Goal: Task Accomplishment & Management: Manage account settings

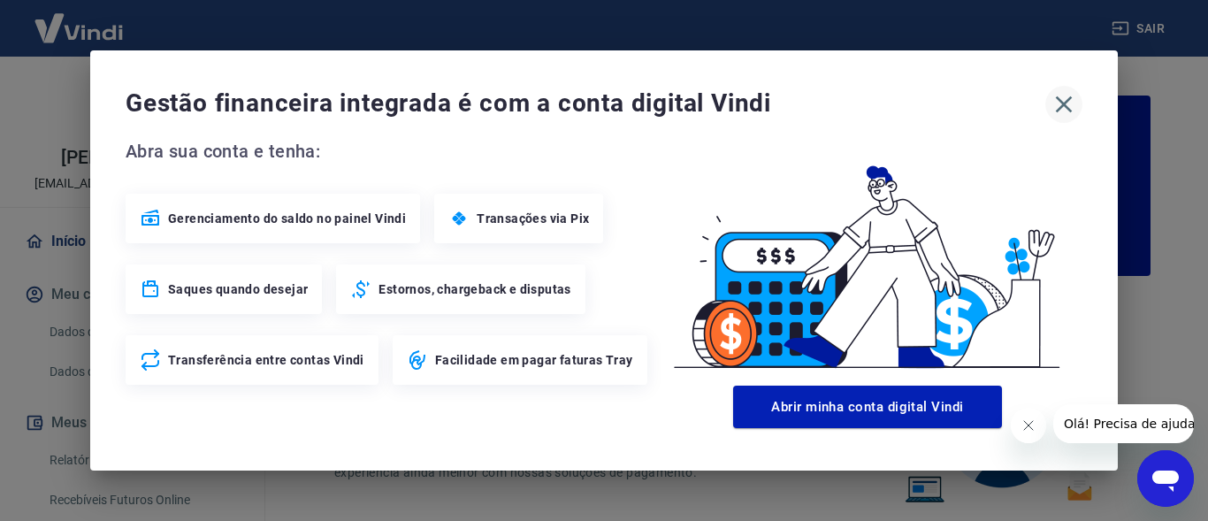
click at [1061, 102] on icon "button" at bounding box center [1064, 104] width 17 height 17
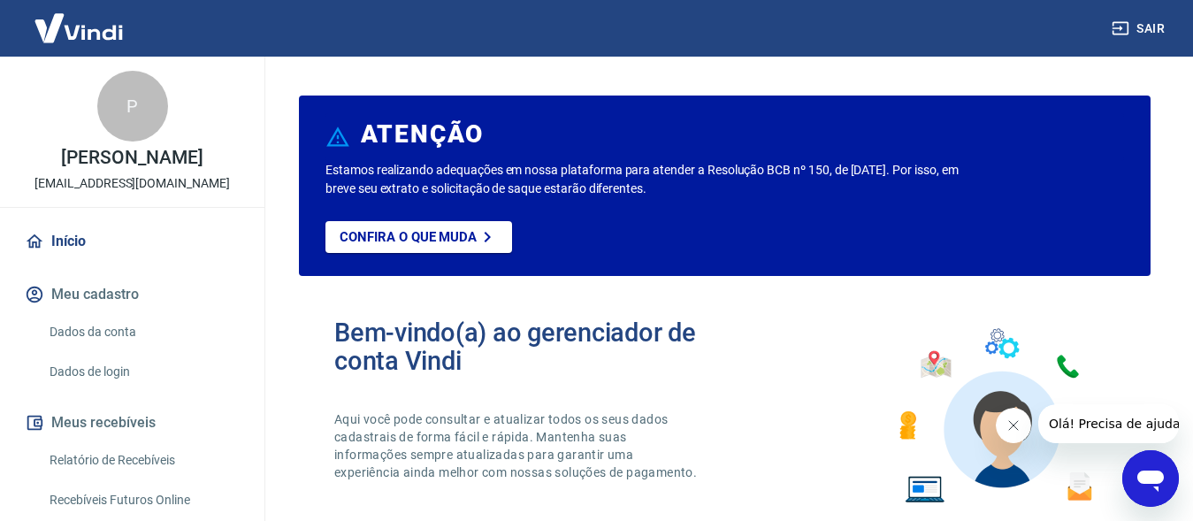
click at [136, 494] on link "Recebíveis Futuros Online" at bounding box center [142, 500] width 201 height 36
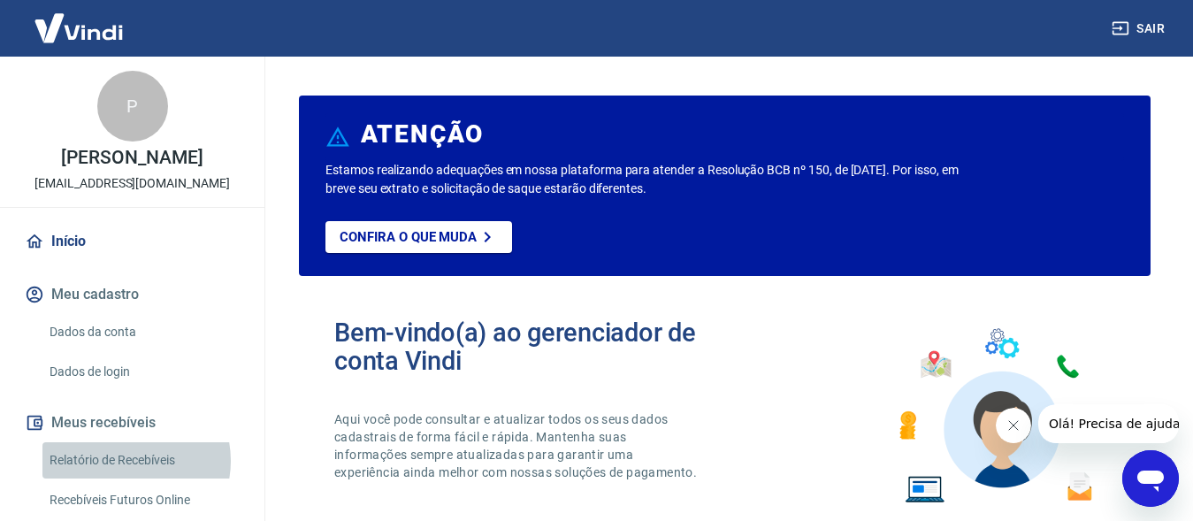
click at [124, 461] on link "Relatório de Recebíveis" at bounding box center [142, 460] width 201 height 36
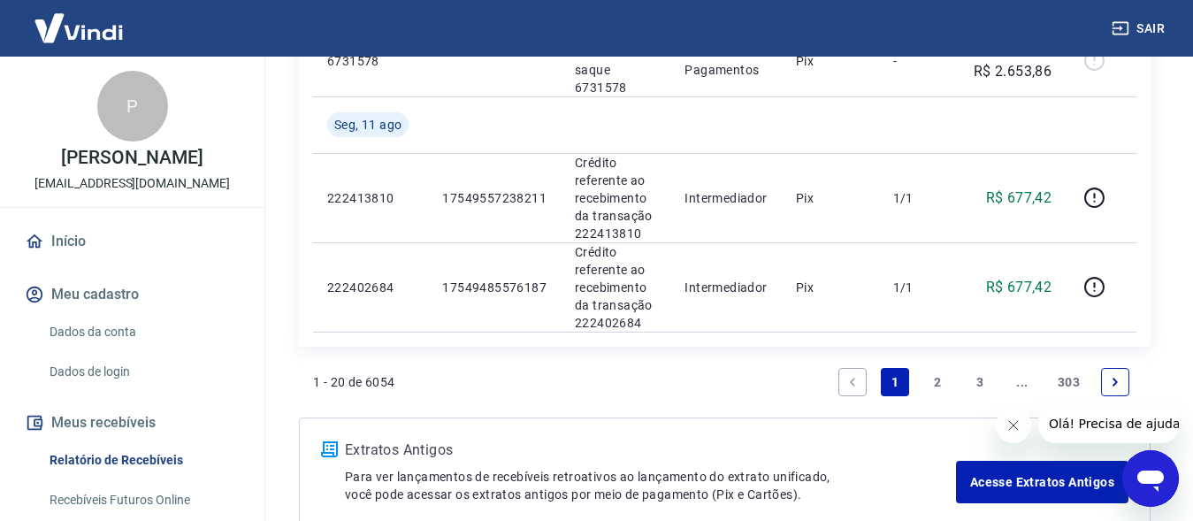
scroll to position [2357, 0]
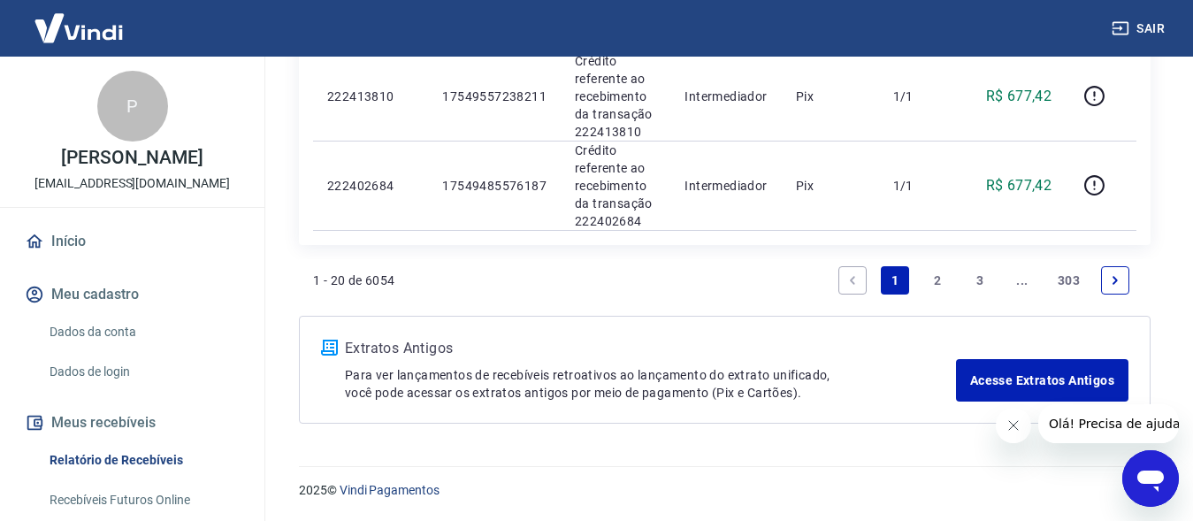
click at [940, 273] on link "2" at bounding box center [937, 280] width 28 height 28
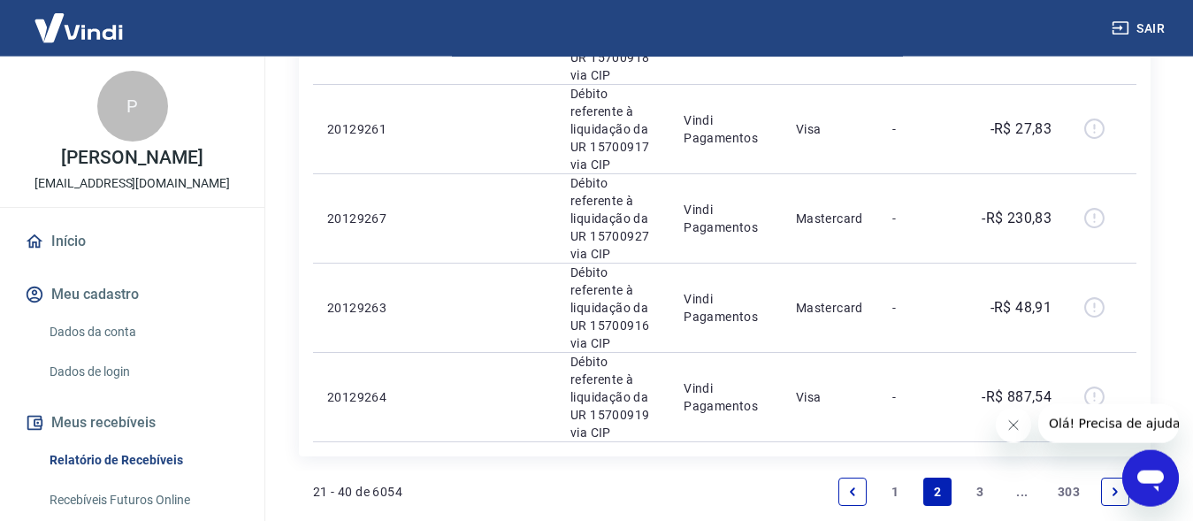
scroll to position [1985, 0]
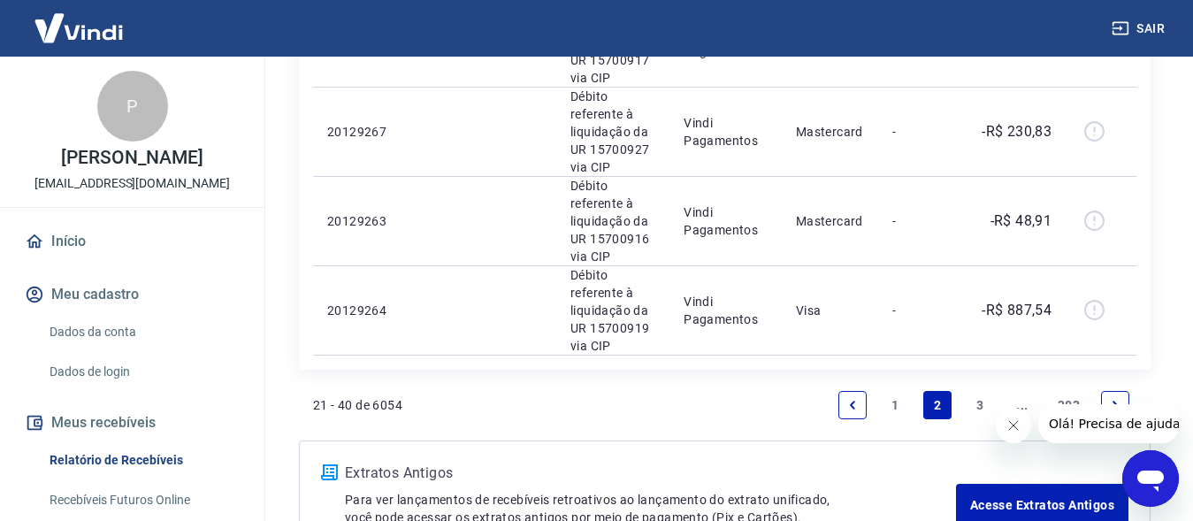
click at [973, 391] on link "3" at bounding box center [980, 405] width 28 height 28
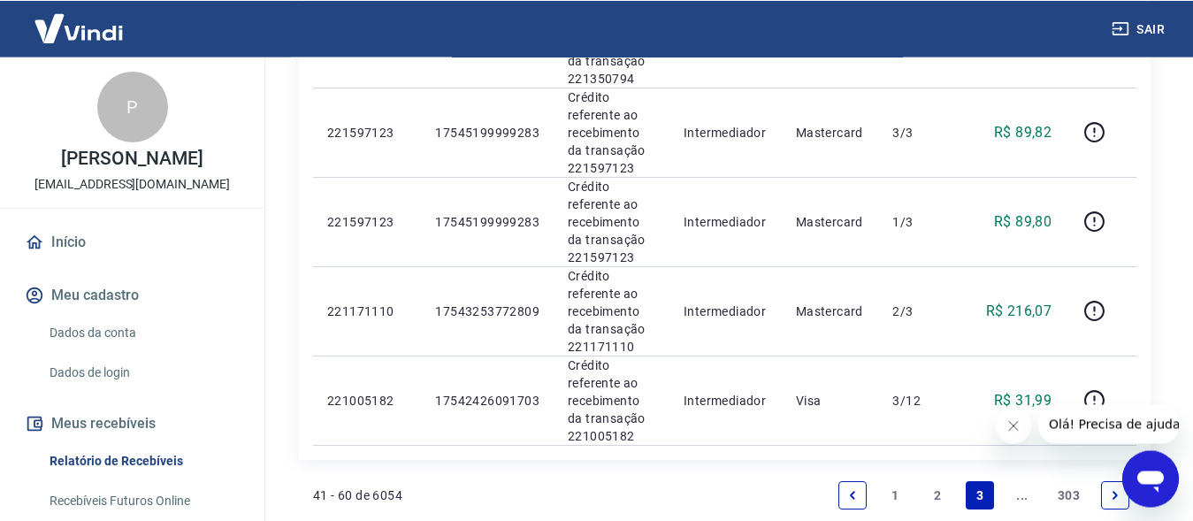
scroll to position [1942, 0]
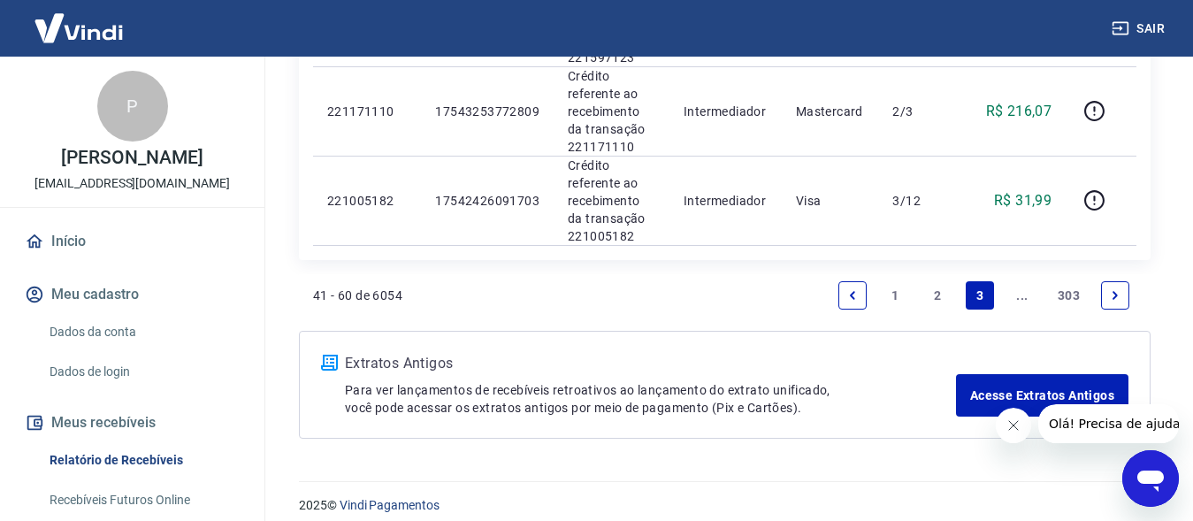
click at [1119, 289] on icon "Next page" at bounding box center [1115, 295] width 12 height 12
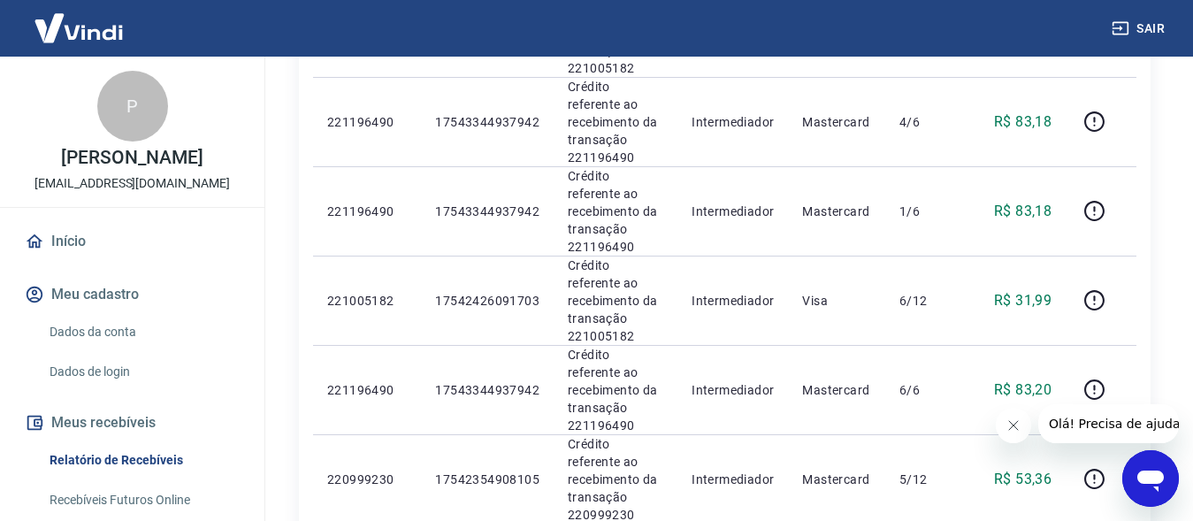
scroll to position [1508, 0]
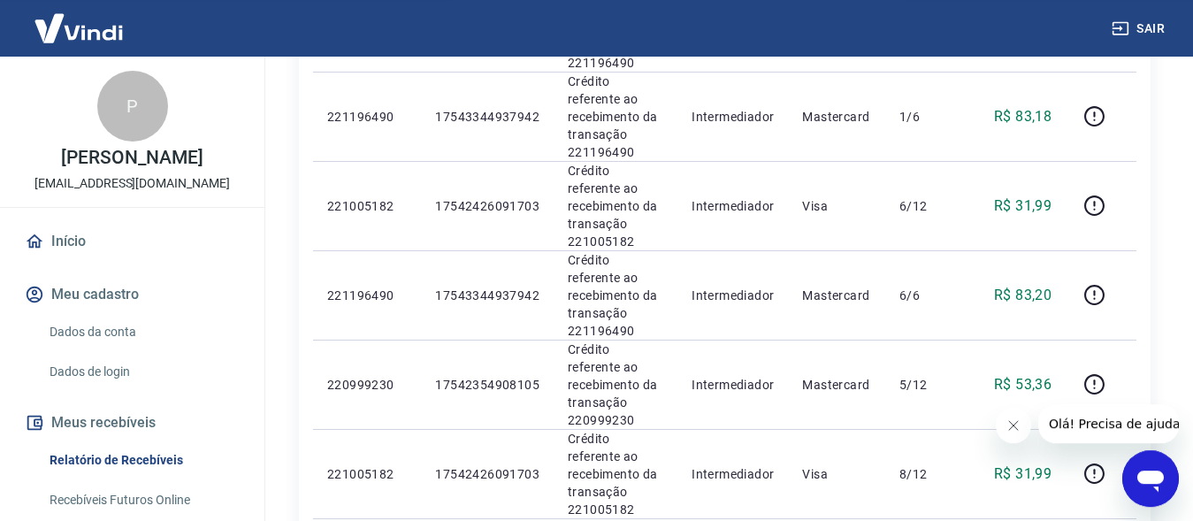
drag, startPoint x: 1203, startPoint y: 137, endPoint x: 100, endPoint y: 8, distance: 1110.5
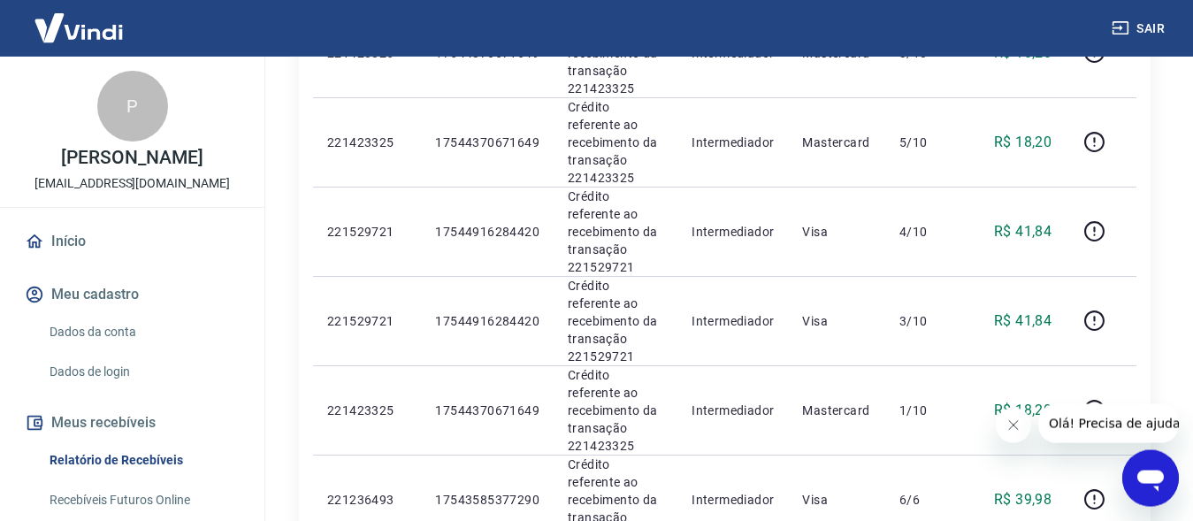
scroll to position [1621, 0]
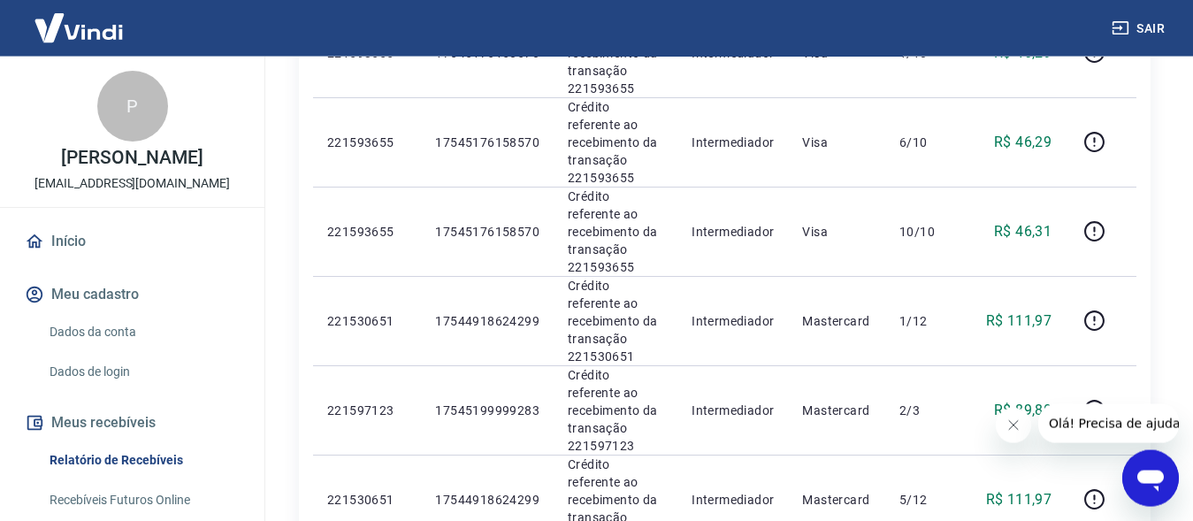
scroll to position [1621, 0]
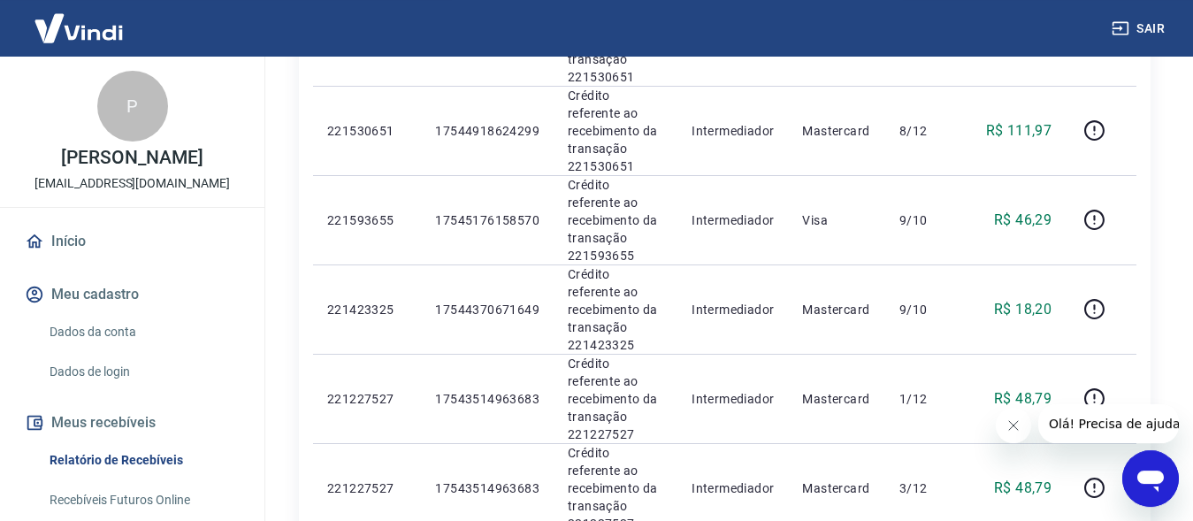
scroll to position [1621, 0]
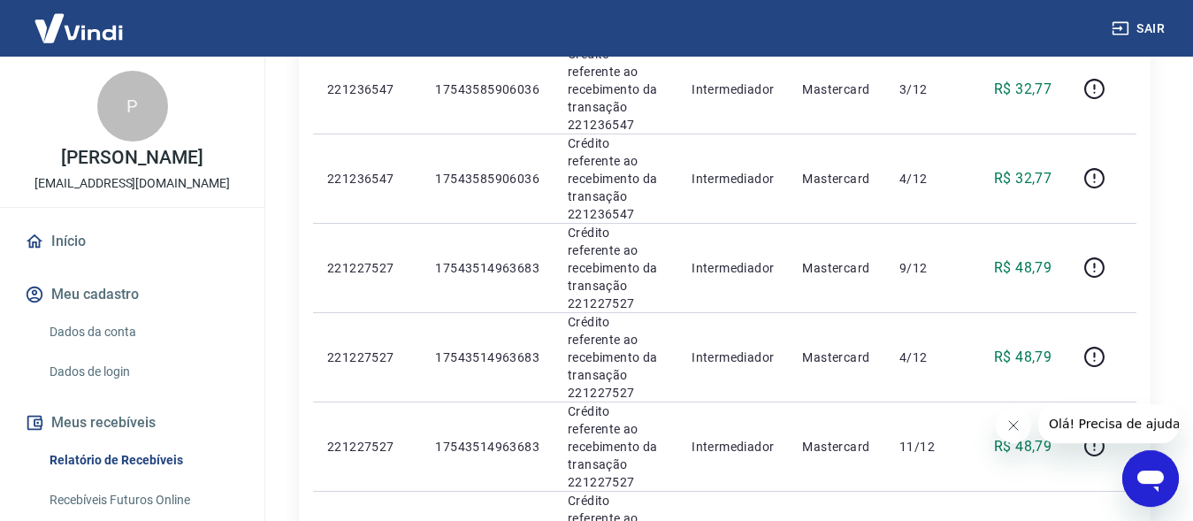
scroll to position [1621, 0]
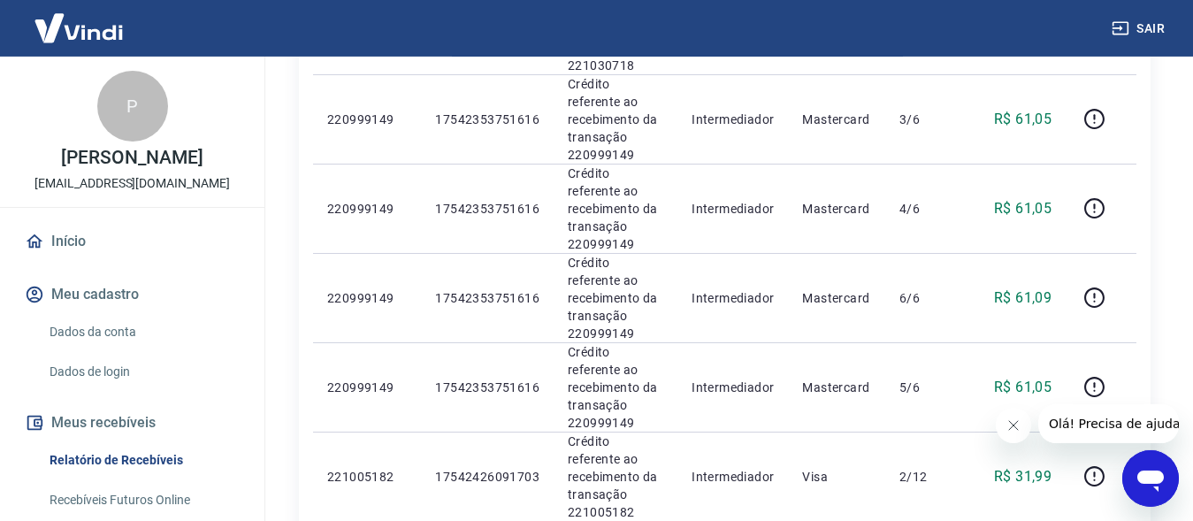
scroll to position [1621, 0]
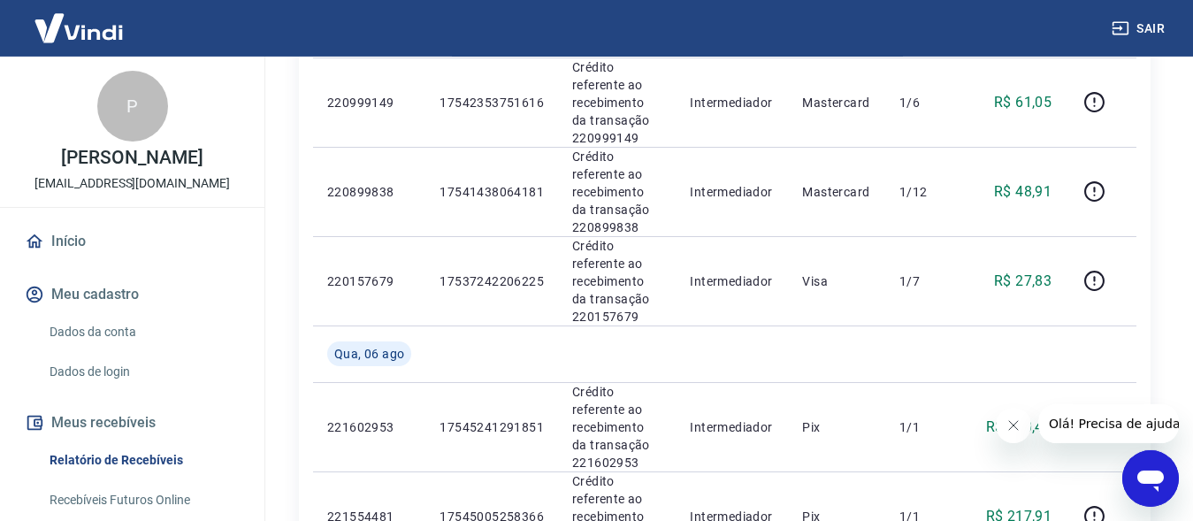
scroll to position [1504, 0]
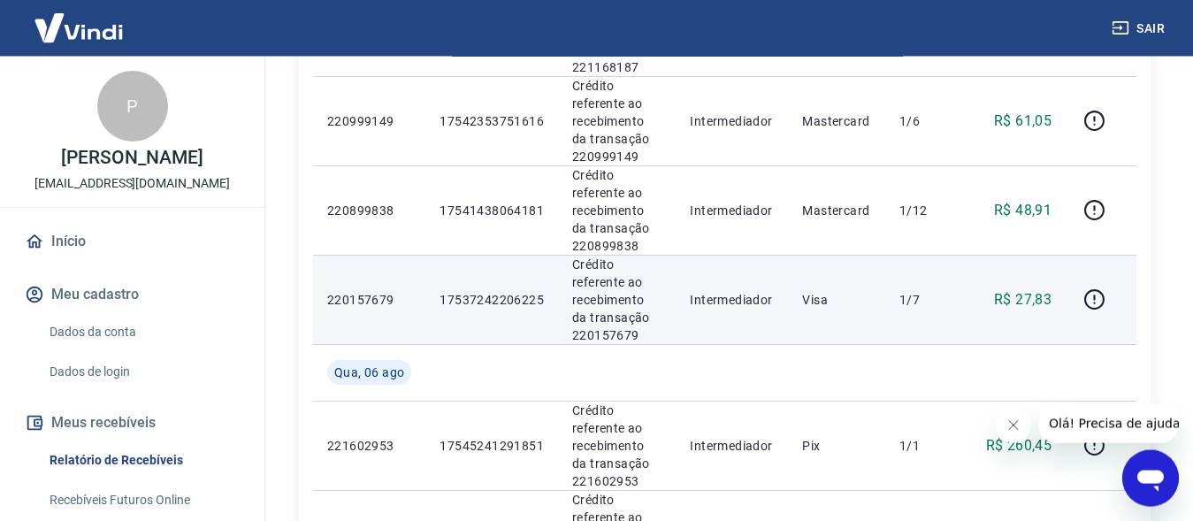
click at [360, 302] on p "220157679" at bounding box center [369, 300] width 84 height 18
copy p "220157679"
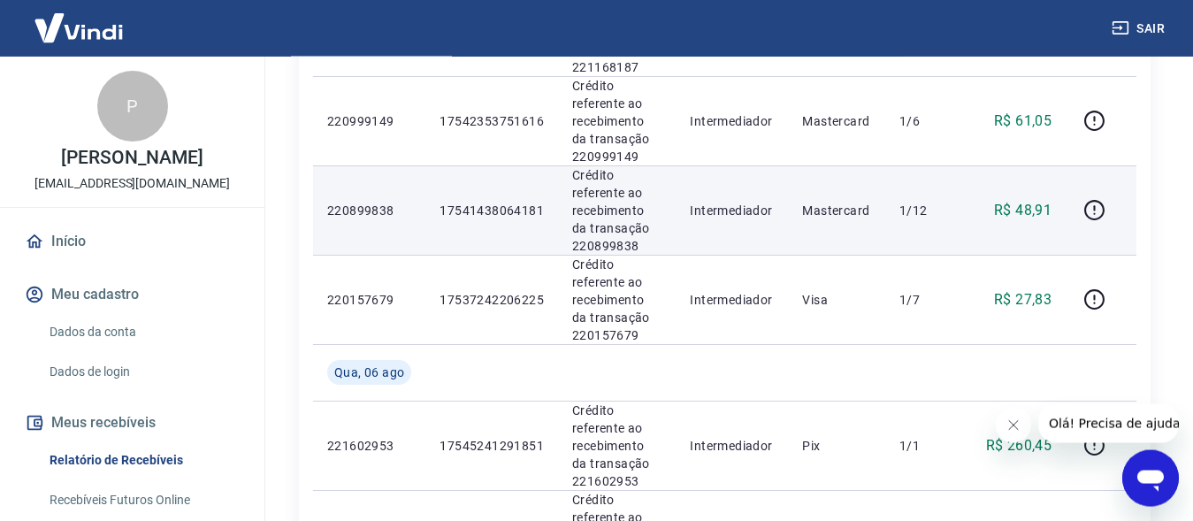
click at [370, 207] on p "220899838" at bounding box center [369, 211] width 84 height 18
copy p "220899838"
click at [366, 210] on p "220899838" at bounding box center [369, 211] width 84 height 18
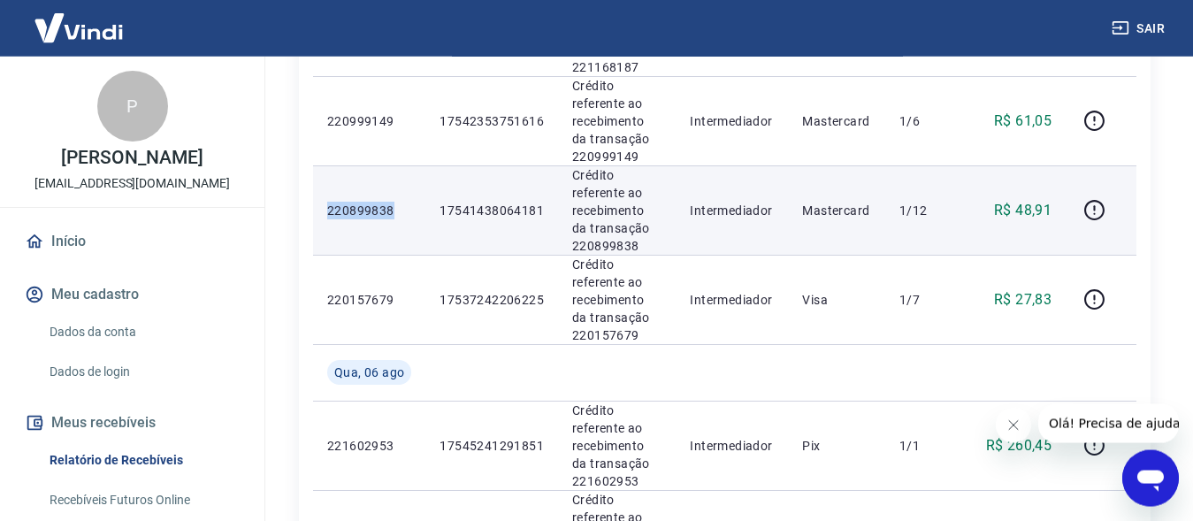
copy p "220899838"
click at [369, 209] on p "220899838" at bounding box center [369, 211] width 84 height 18
copy p "220899838"
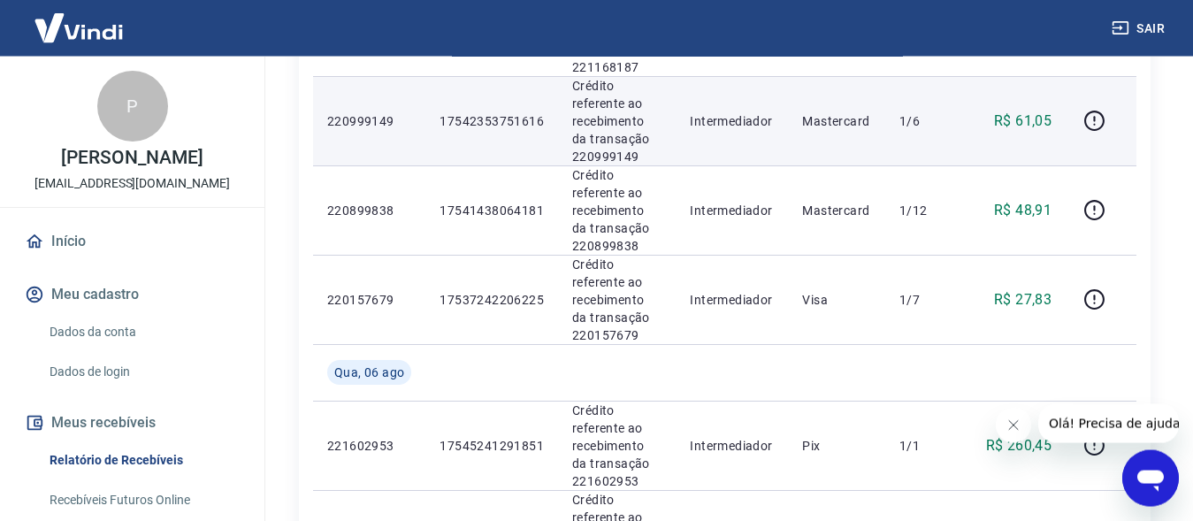
click at [357, 120] on p "220999149" at bounding box center [369, 121] width 84 height 18
copy p "220999149"
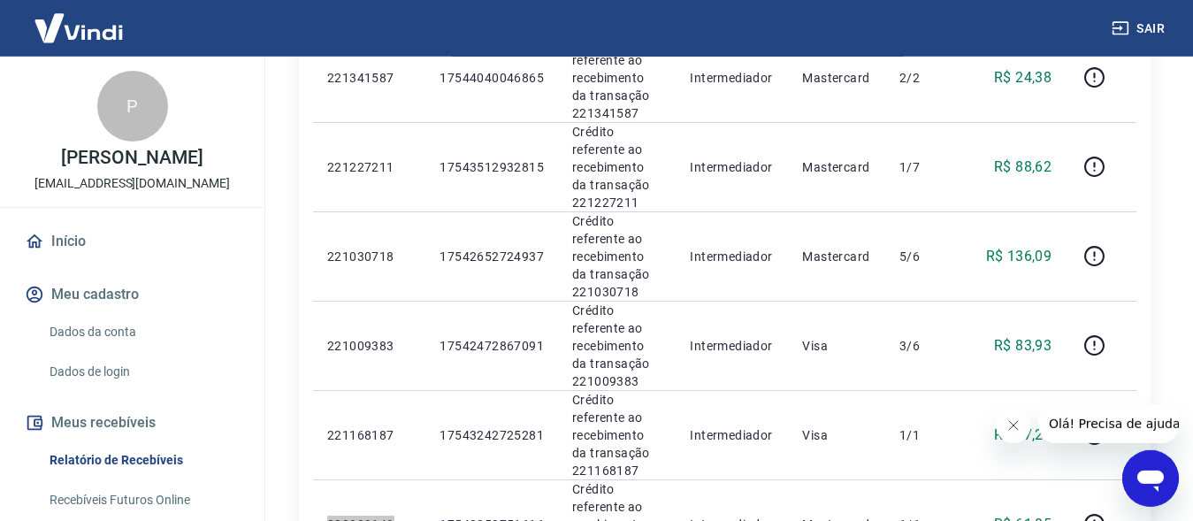
scroll to position [962, 0]
